Goal: Navigation & Orientation: Find specific page/section

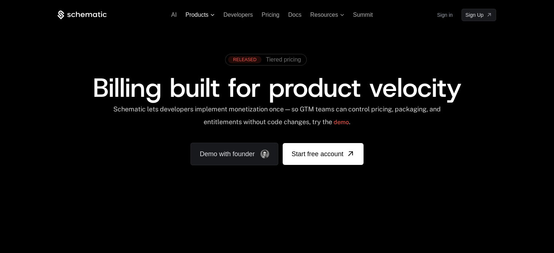
click at [211, 16] on span "Products" at bounding box center [199, 15] width 29 height 7
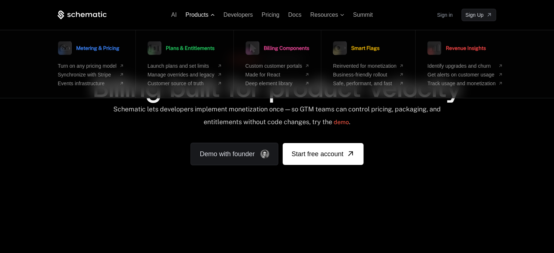
click at [211, 16] on span "Products" at bounding box center [199, 15] width 29 height 7
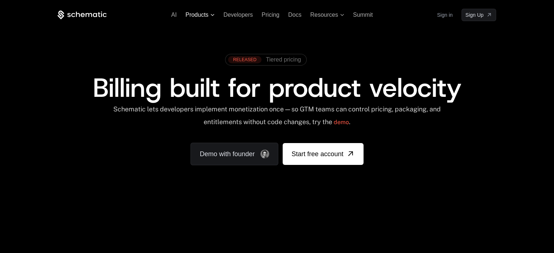
click at [211, 16] on span "Products" at bounding box center [199, 15] width 29 height 7
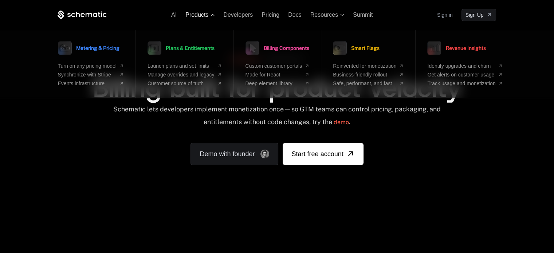
click at [211, 16] on span "Products" at bounding box center [199, 15] width 29 height 7
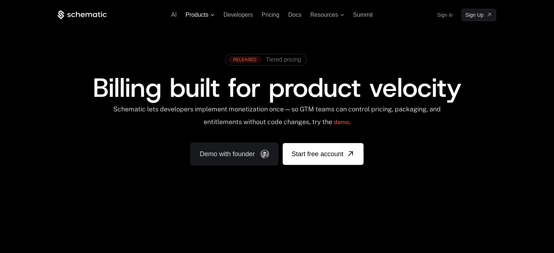
click at [211, 16] on span "Products" at bounding box center [199, 15] width 29 height 7
click at [209, 17] on span "Products" at bounding box center [199, 15] width 29 height 7
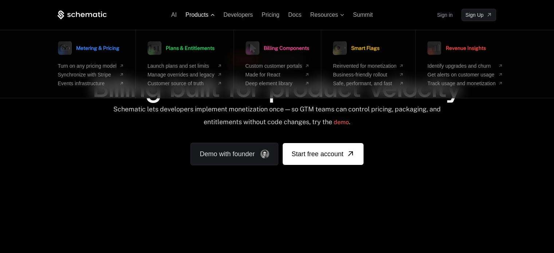
click at [209, 17] on span "Products" at bounding box center [199, 15] width 29 height 7
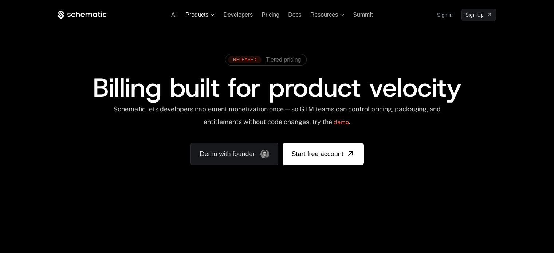
click at [202, 14] on span "Products" at bounding box center [196, 15] width 23 height 7
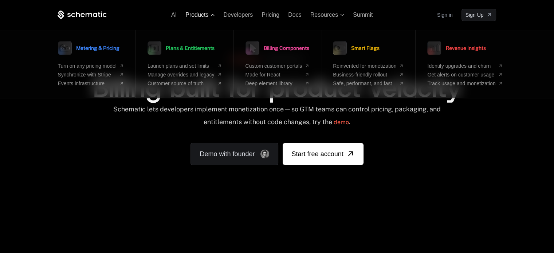
click at [202, 14] on span "Products" at bounding box center [196, 15] width 23 height 7
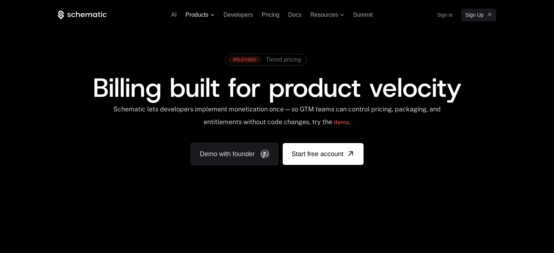
click at [202, 14] on span "Products" at bounding box center [196, 15] width 23 height 7
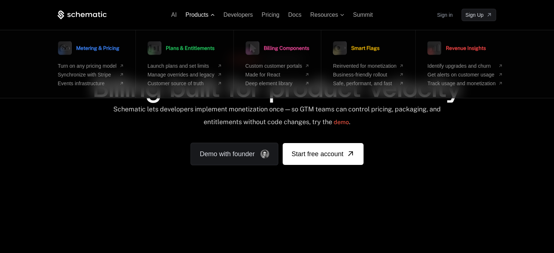
click at [202, 14] on span "Products" at bounding box center [196, 15] width 23 height 7
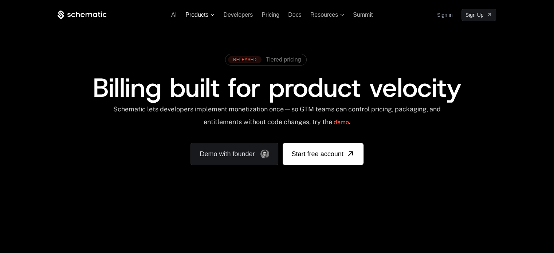
click at [202, 14] on span "Products" at bounding box center [196, 15] width 23 height 7
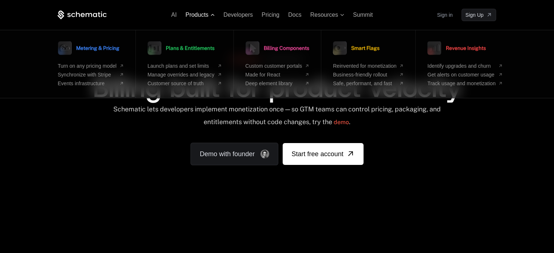
click at [202, 14] on span "Products" at bounding box center [196, 15] width 23 height 7
